Goal: Information Seeking & Learning: Learn about a topic

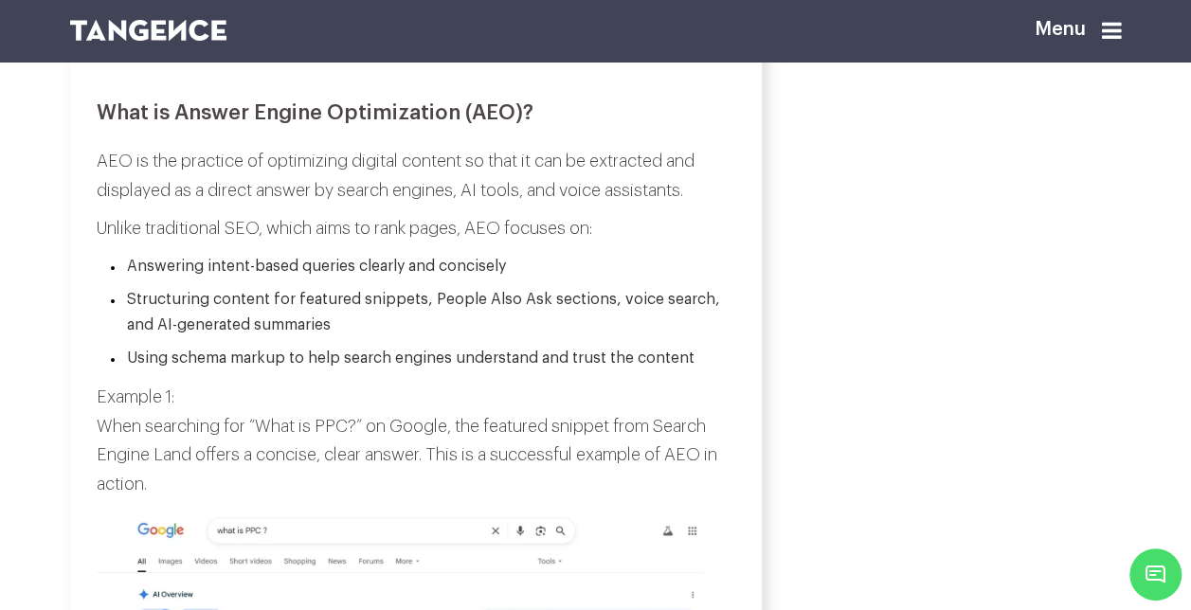
scroll to position [1472, 0]
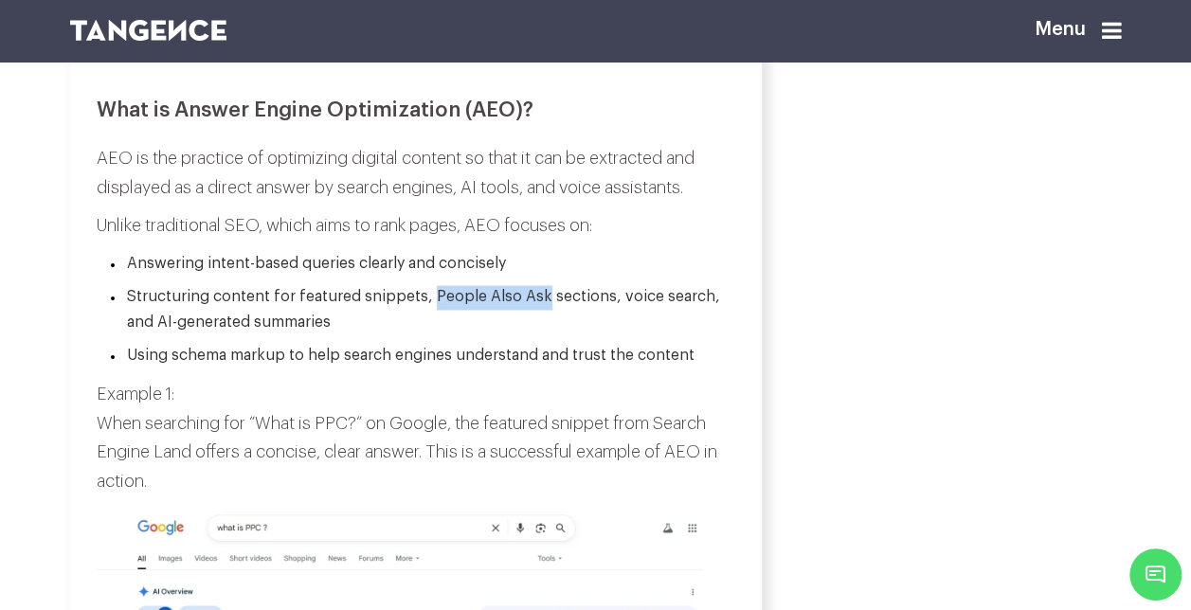
drag, startPoint x: 428, startPoint y: 324, endPoint x: 540, endPoint y: 323, distance: 111.8
click at [540, 323] on li "Structuring content for featured snippets, People Also Ask sections, voice sear…" at bounding box center [422, 309] width 625 height 48
copy li "People Also Ask"
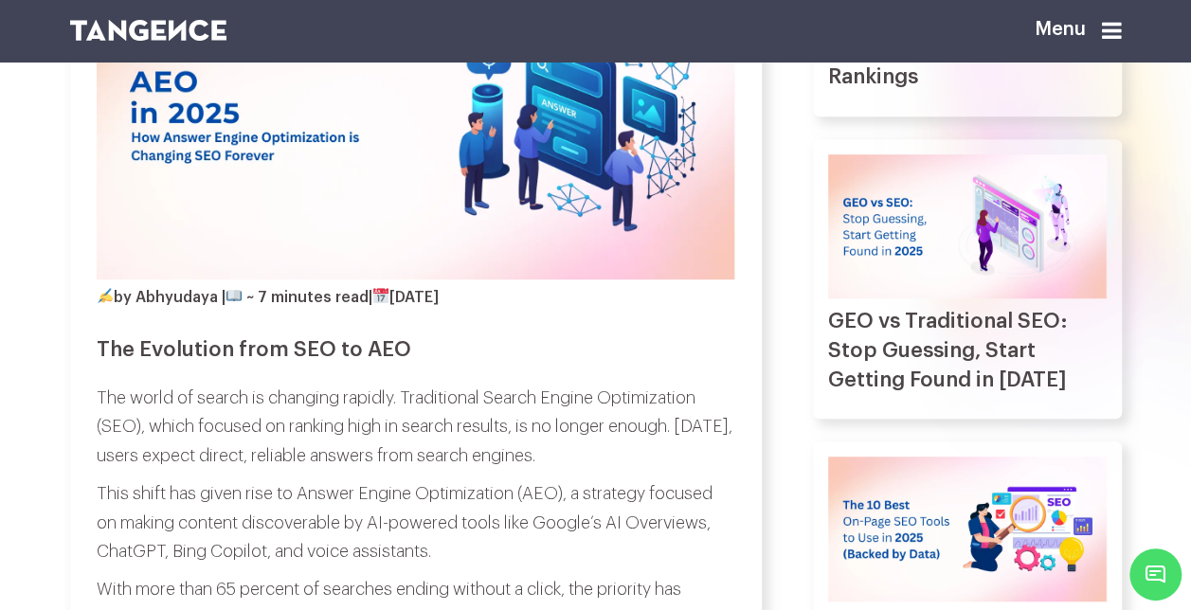
scroll to position [419, 0]
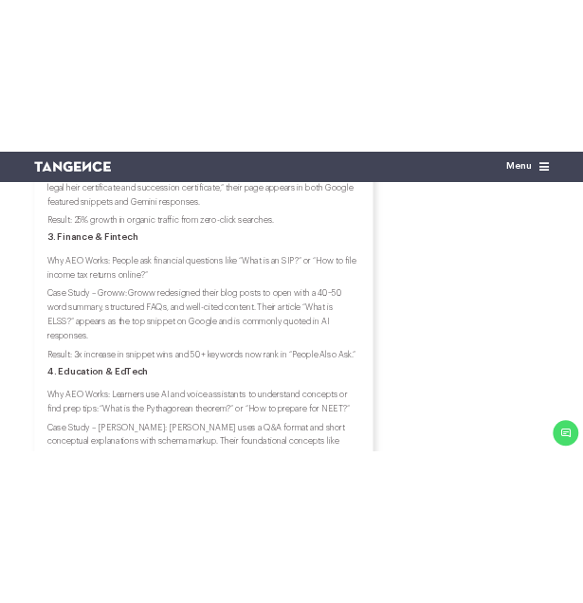
scroll to position [5825, 0]
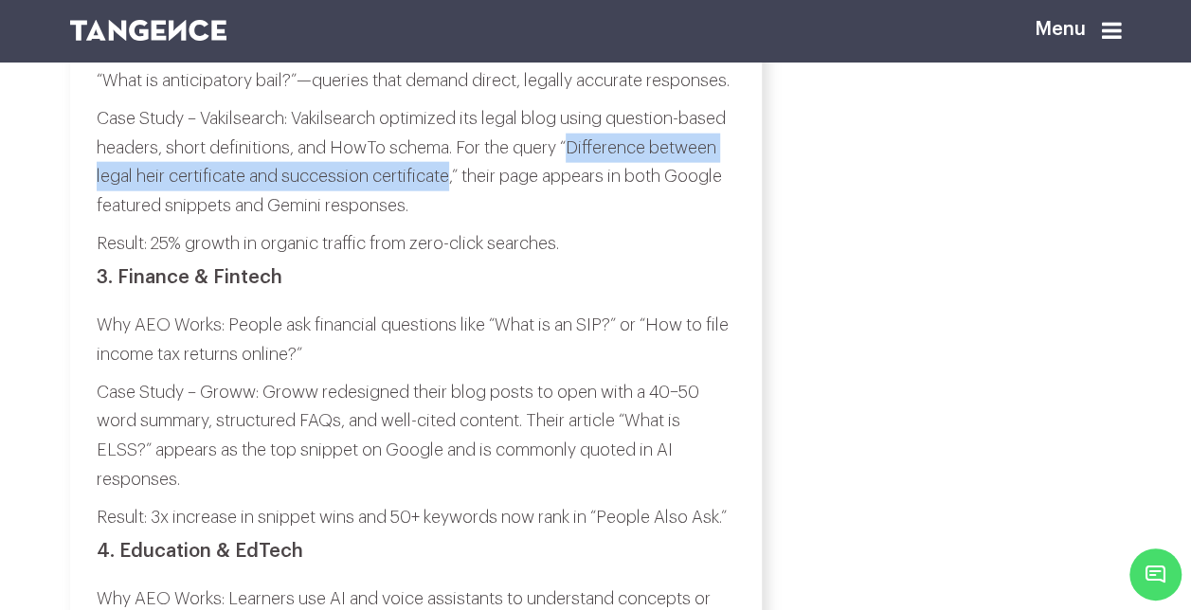
drag, startPoint x: 627, startPoint y: 298, endPoint x: 525, endPoint y: 330, distance: 107.3
click at [525, 220] on p "Case Study – Vakilsearch: Vakilsearch optimized its legal blog using question-b…" at bounding box center [416, 162] width 639 height 116
copy p "Difference between legal heir certificate and succession certificate"
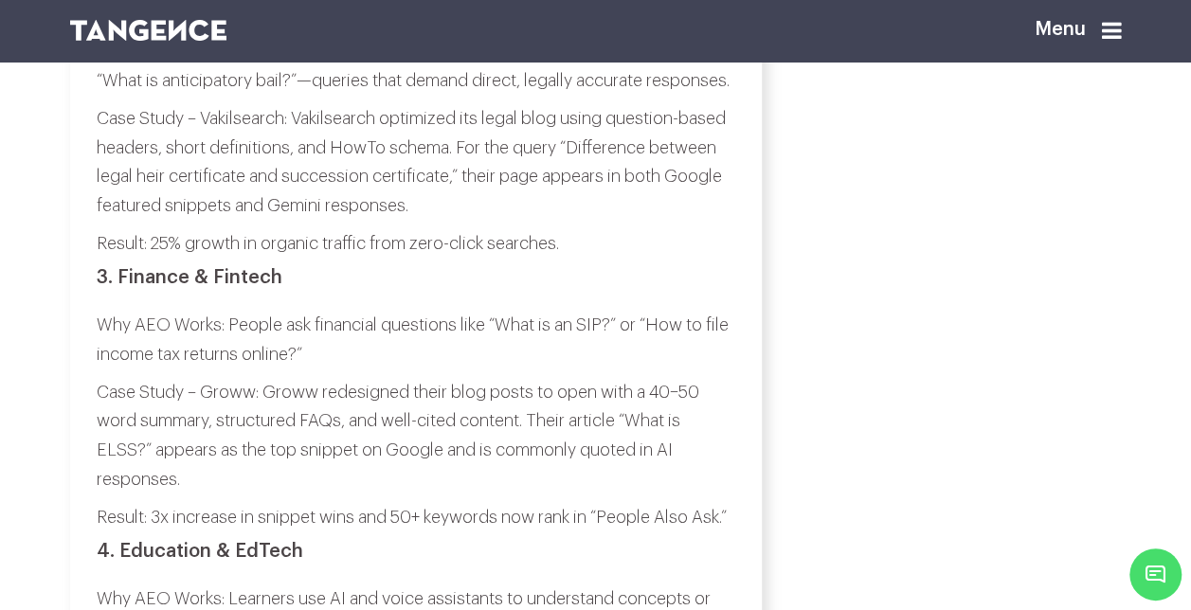
click at [237, 220] on p "Case Study – Vakilsearch: Vakilsearch optimized its legal blog using question-b…" at bounding box center [416, 162] width 639 height 116
drag, startPoint x: 387, startPoint y: 298, endPoint x: 499, endPoint y: 294, distance: 112.8
click at [499, 220] on p "Case Study – Vakilsearch: Vakilsearch optimized its legal blog using question-b…" at bounding box center [416, 162] width 639 height 116
copy p "HowTo schema"
click at [469, 220] on p "Case Study – Vakilsearch: Vakilsearch optimized its legal blog using question-b…" at bounding box center [416, 162] width 639 height 116
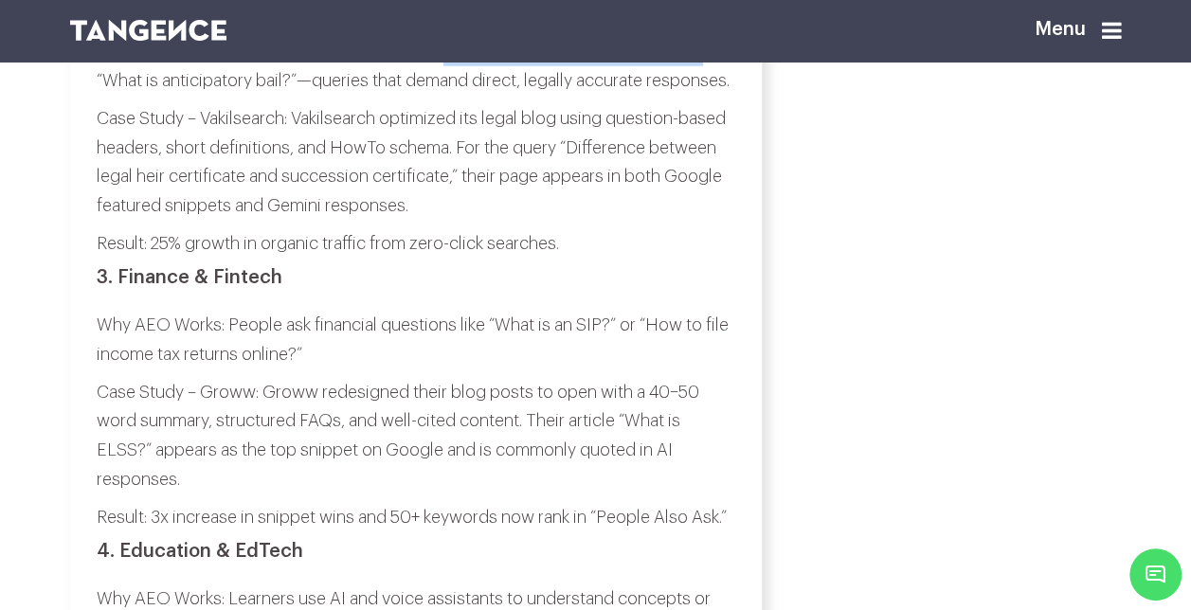
drag, startPoint x: 449, startPoint y: 173, endPoint x: 708, endPoint y: 161, distance: 259.0
click at [708, 95] on p "Why AEO Works: Users search questions like “How to get a legal heir certificate…" at bounding box center [416, 66] width 639 height 58
copy p "How to get a legal heir certificate?"
drag, startPoint x: 197, startPoint y: 354, endPoint x: 330, endPoint y: 349, distance: 132.8
click at [330, 220] on p "Case Study – Vakilsearch: Vakilsearch optimized its legal blog using question-b…" at bounding box center [416, 162] width 639 height 116
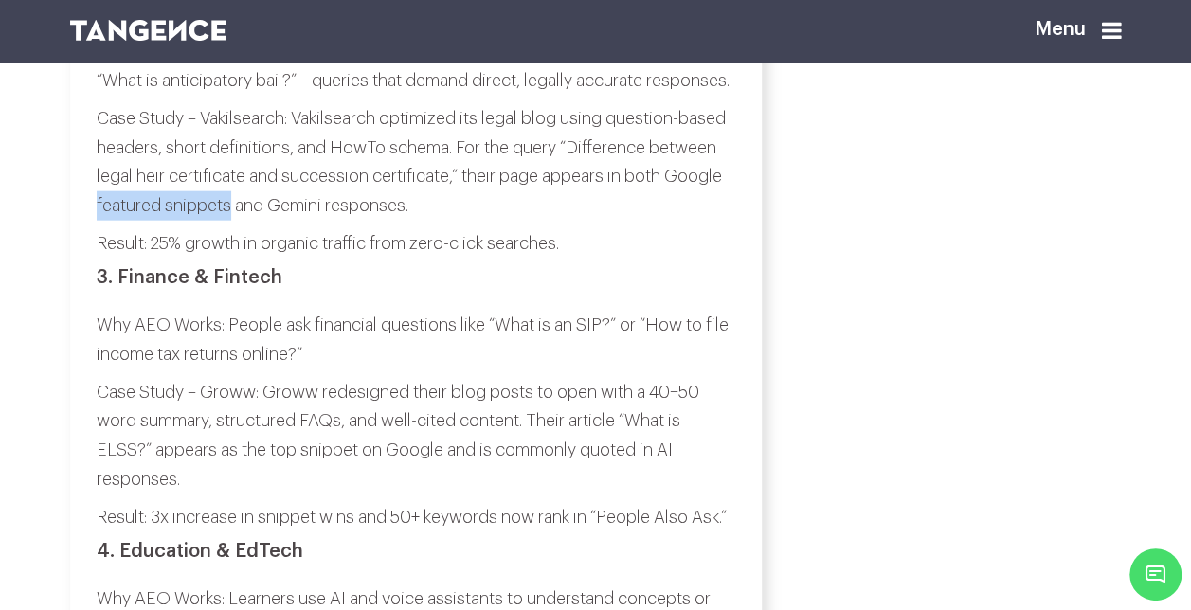
copy p "featured snippets"
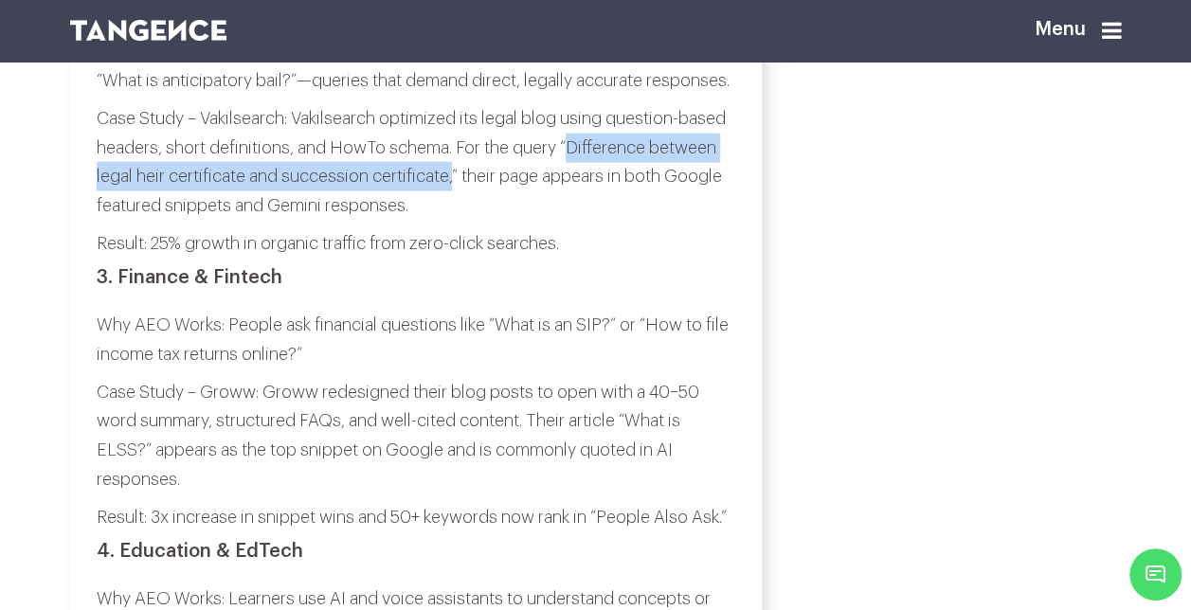
drag, startPoint x: 527, startPoint y: 328, endPoint x: 627, endPoint y: 300, distance: 104.1
click at [627, 220] on p "Case Study – Vakilsearch: Vakilsearch optimized its legal blog using question-b…" at bounding box center [416, 162] width 639 height 116
copy p "Difference between legal heir certificate and succession certificate,"
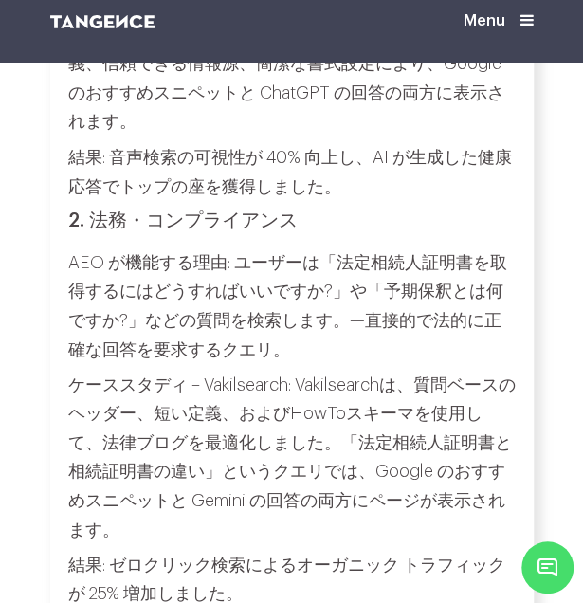
scroll to position [5975, 0]
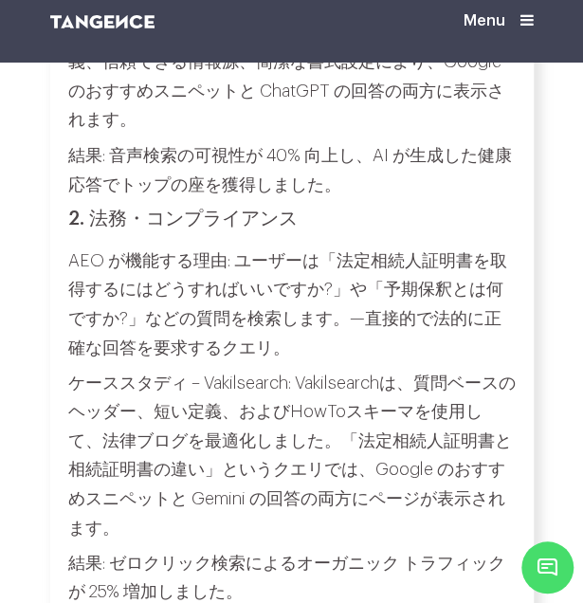
click at [350, 368] on p "ケーススタディ – Vakilsearch: Vakilsearchは、質問ベースのヘッダー、短い定義、およびHowToスキーマを使用して、法律ブログを最適化…" at bounding box center [291, 455] width 447 height 174
drag, startPoint x: 467, startPoint y: 175, endPoint x: 342, endPoint y: 183, distance: 125.3
click at [342, 245] on p "AEO が機能する理由: ユーザーは「法定相続人証明書を取得するにはどうすればいいですか?」や「予期保釈とは何ですか?」などの質問を検索します。—直接的で法的…" at bounding box center [291, 303] width 447 height 116
copy p "法定相続人証明書"
click at [383, 245] on p "AEO が機能する理由: ユーザーは「法定相続人証明書を取得するにはどうすればいいですか?」や「予期保釈とは何ですか?」などの質問を検索します。—直接的で法的…" at bounding box center [291, 303] width 447 height 116
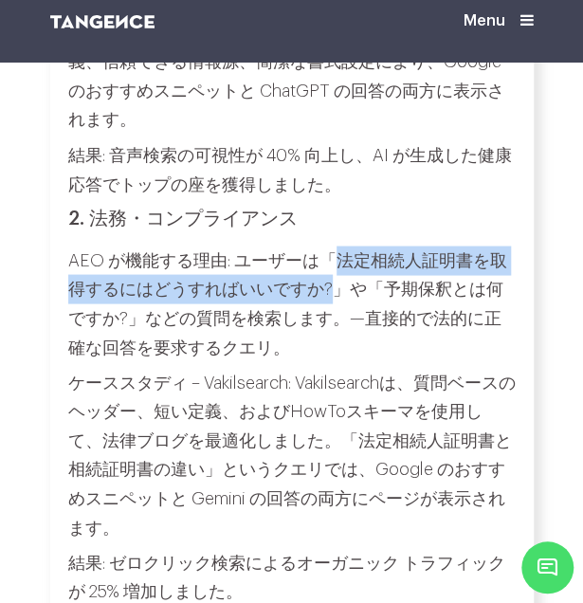
drag, startPoint x: 334, startPoint y: 172, endPoint x: 330, endPoint y: 202, distance: 29.6
click at [330, 245] on p "AEO が機能する理由: ユーザーは「法定相続人証明書を取得するにはどうすればいいですか?」や「予期保釈とは何ですか?」などの質問を検索します。—直接的で法的…" at bounding box center [291, 303] width 447 height 116
copy p "法定相続人証明書を取得するにはどうすればいいですか?"
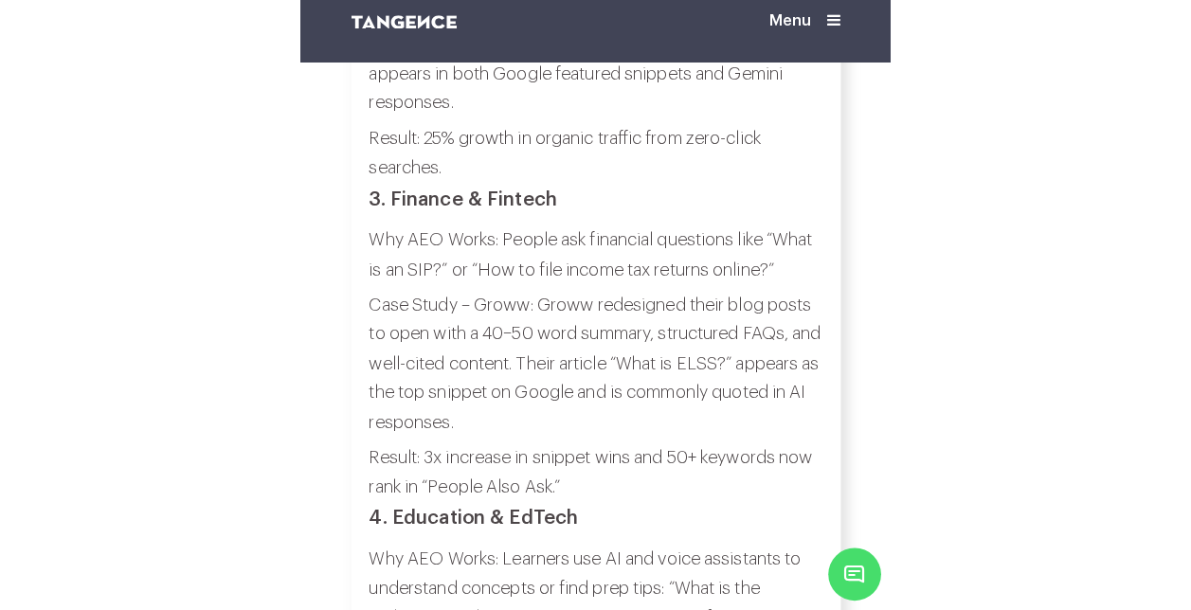
scroll to position [6335, 0]
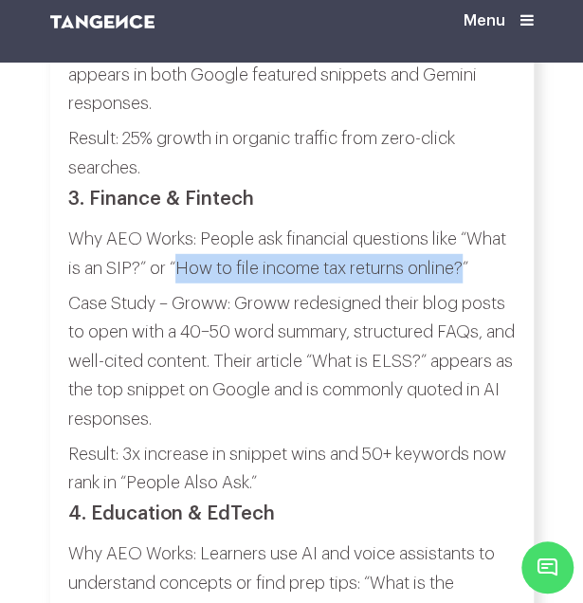
drag, startPoint x: 180, startPoint y: 213, endPoint x: 464, endPoint y: 220, distance: 284.3
click at [464, 225] on p "Why AEO Works: People ask financial questions like “What is an SIP?” or “How to…" at bounding box center [291, 254] width 447 height 58
copy p "How to file income tax returns online?"
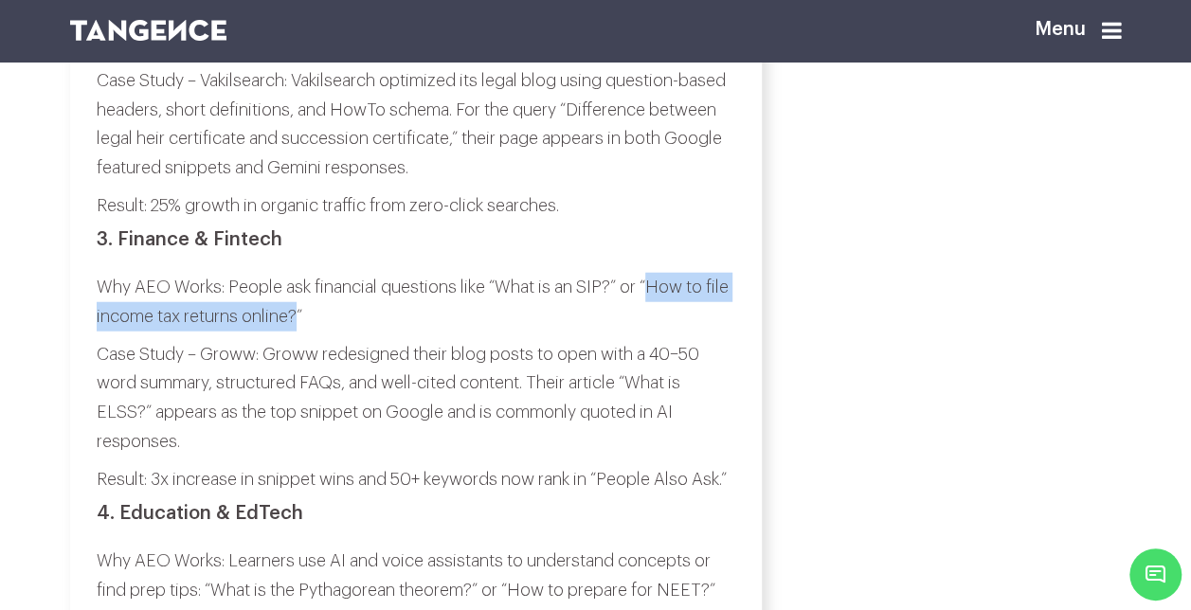
scroll to position [5998, 0]
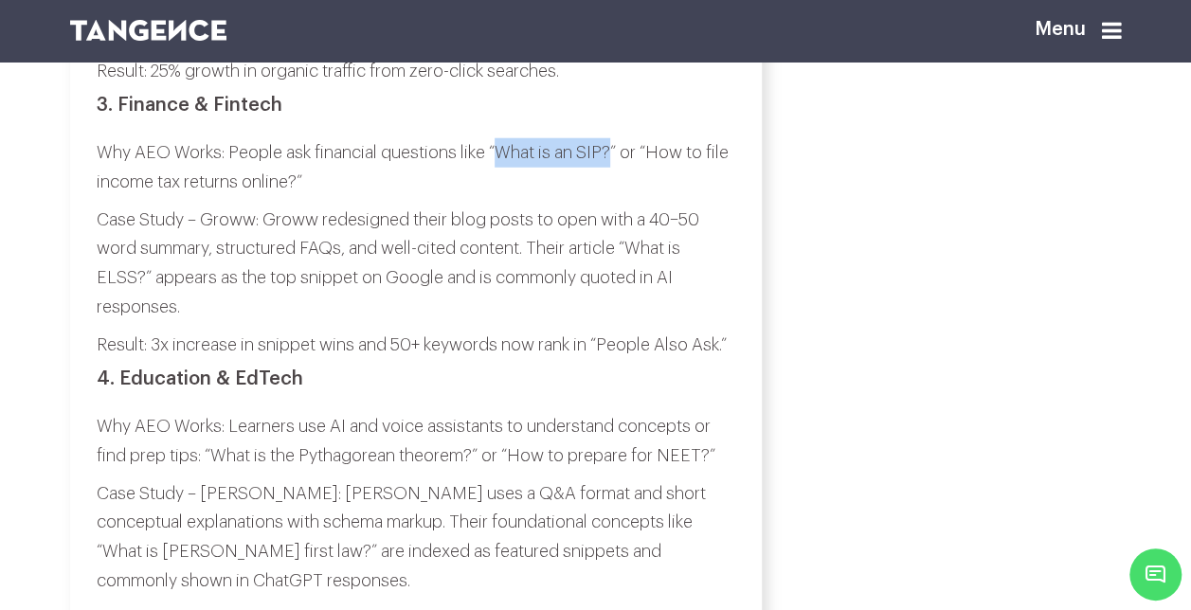
drag, startPoint x: 498, startPoint y: 299, endPoint x: 612, endPoint y: 301, distance: 113.7
click at [612, 196] on p "Why AEO Works: People ask financial questions like “What is an SIP?” or “How to…" at bounding box center [416, 167] width 639 height 58
copy p "What is an SIP?"
click at [662, 86] on p "Result: 25% growth in organic traffic from zero-click searches." at bounding box center [416, 71] width 639 height 29
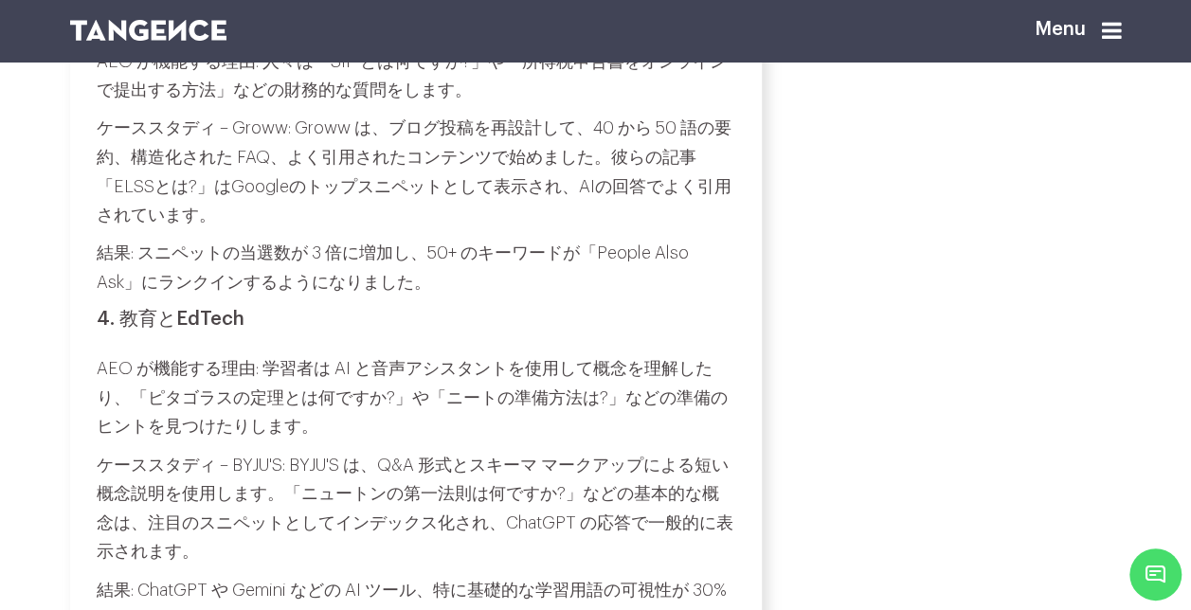
scroll to position [6123, 0]
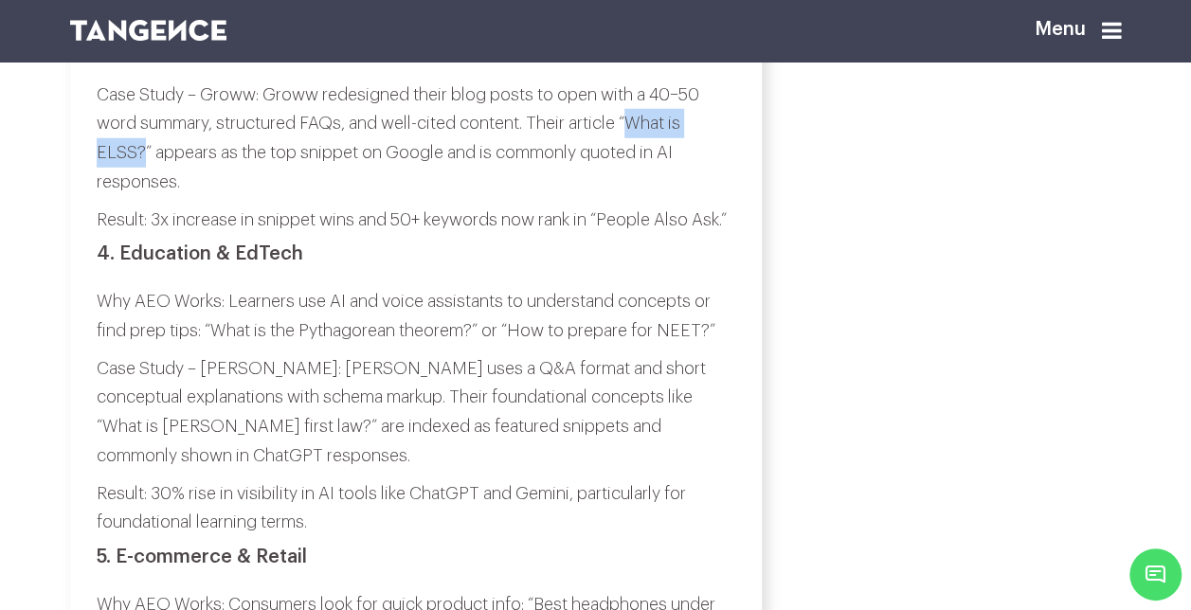
drag, startPoint x: 633, startPoint y: 275, endPoint x: 144, endPoint y: 303, distance: 489.7
click at [144, 196] on p "Case Study – Groww: Groww redesigned their blog posts to open with a 40–50 word…" at bounding box center [416, 139] width 639 height 116
copy p "What is ELSS?"
